Goal: Information Seeking & Learning: Learn about a topic

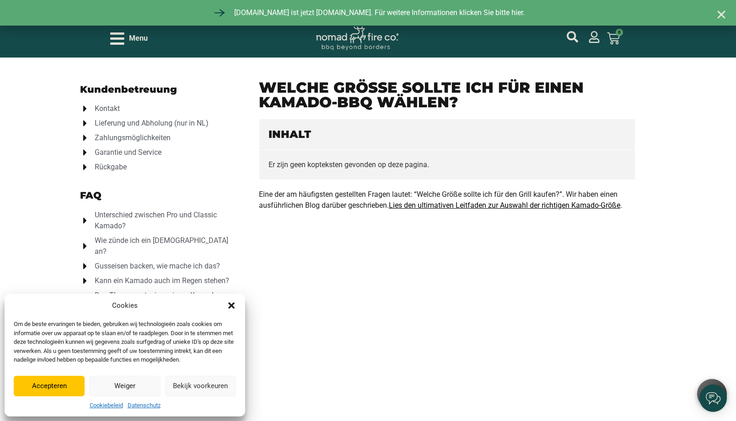
click at [232, 303] on icon "Dialog schliessen" at bounding box center [231, 306] width 6 height 6
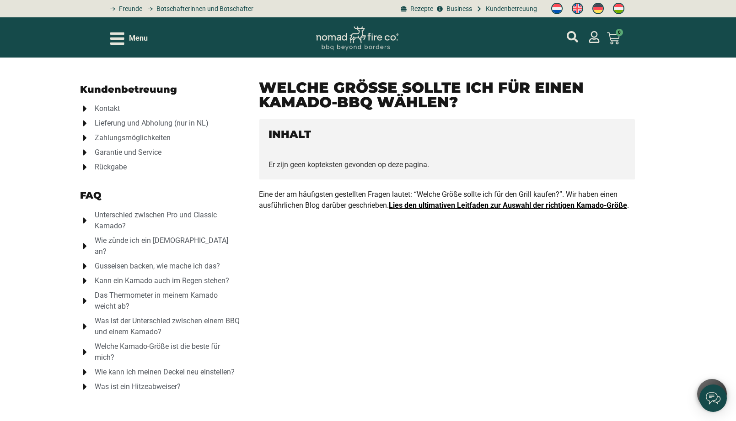
click at [513, 206] on link "Lies den ultimativen Leitfaden zur Auswahl der richtigen Kamado-Größe" at bounding box center [508, 205] width 238 height 9
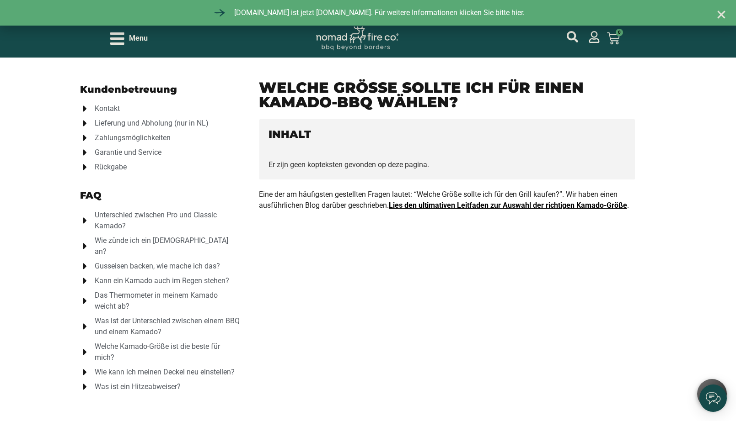
click at [444, 205] on link "Lies den ultimativen Leitfaden zur Auswahl der richtigen Kamado-Größe" at bounding box center [508, 205] width 238 height 9
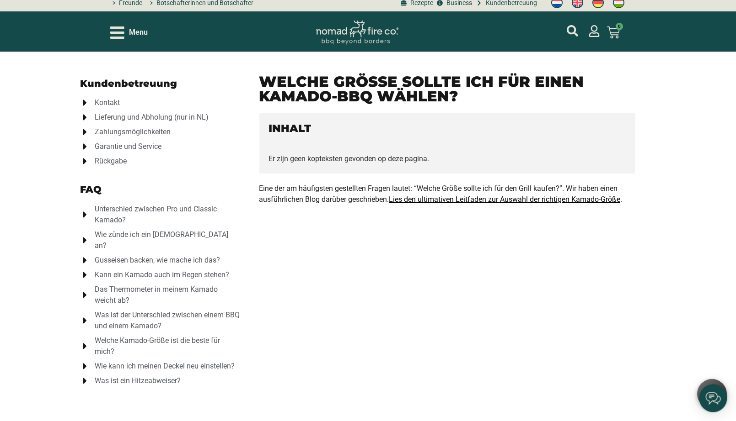
scroll to position [9, 0]
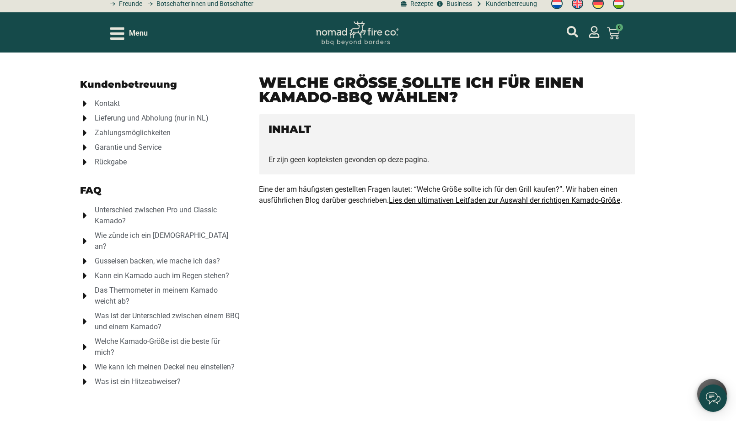
scroll to position [6, 0]
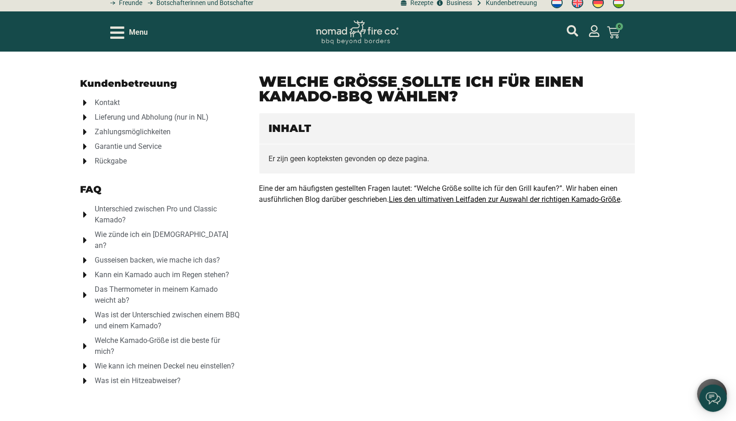
click at [145, 232] on span "Wie zünde ich ein [DEMOGRAPHIC_DATA] an?" at bounding box center [166, 240] width 148 height 22
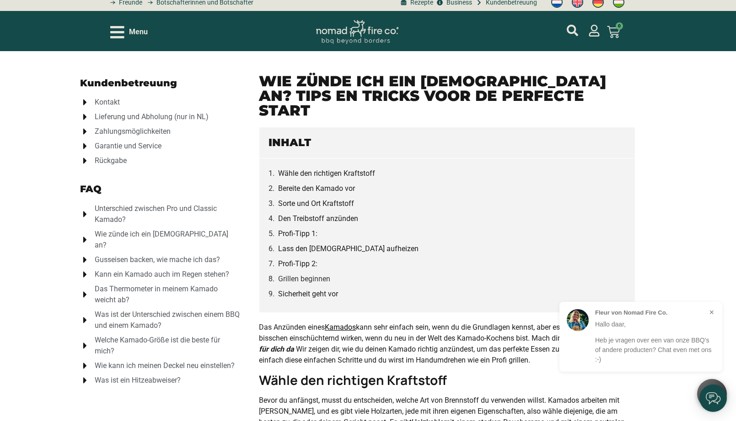
scroll to position [7, 0]
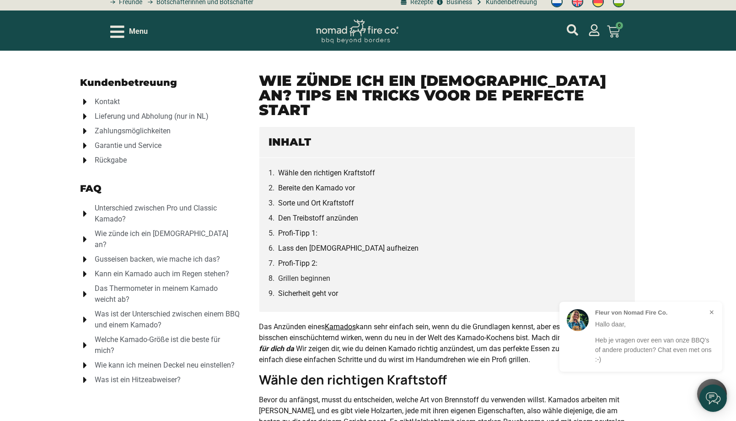
click at [194, 206] on span "Unterschied zwischen Pro und Classic Kamado?" at bounding box center [166, 214] width 148 height 22
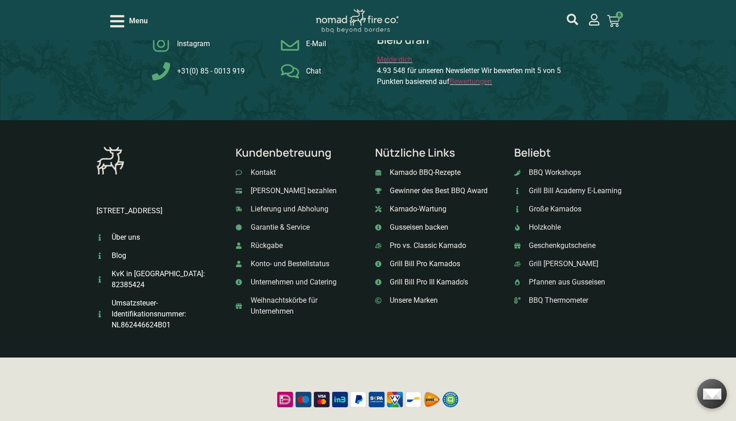
scroll to position [549, 0]
